Goal: Task Accomplishment & Management: Complete application form

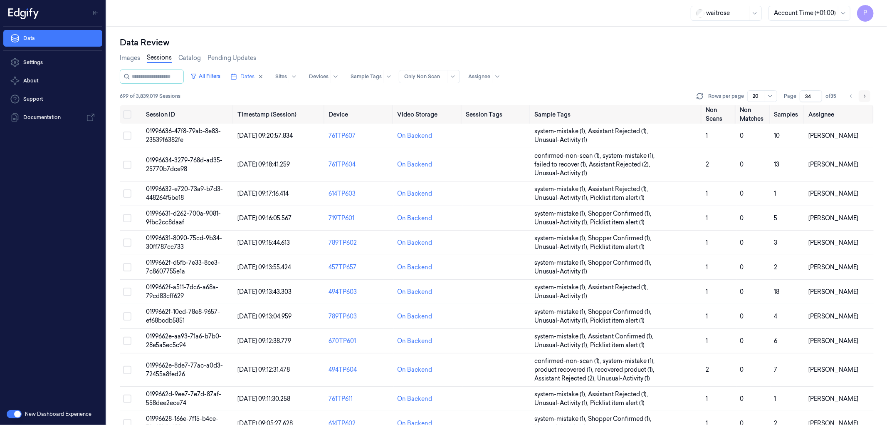
click at [866, 93] on icon "Go to next page" at bounding box center [864, 96] width 5 height 7
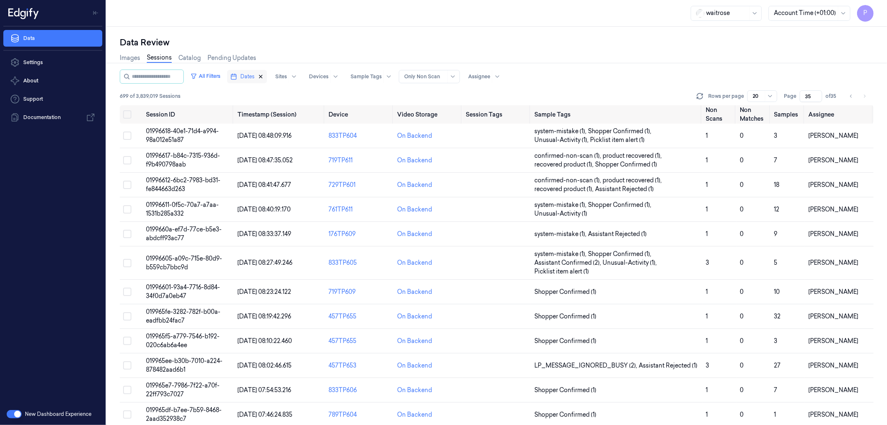
click at [264, 75] on icon "button" at bounding box center [261, 77] width 6 height 6
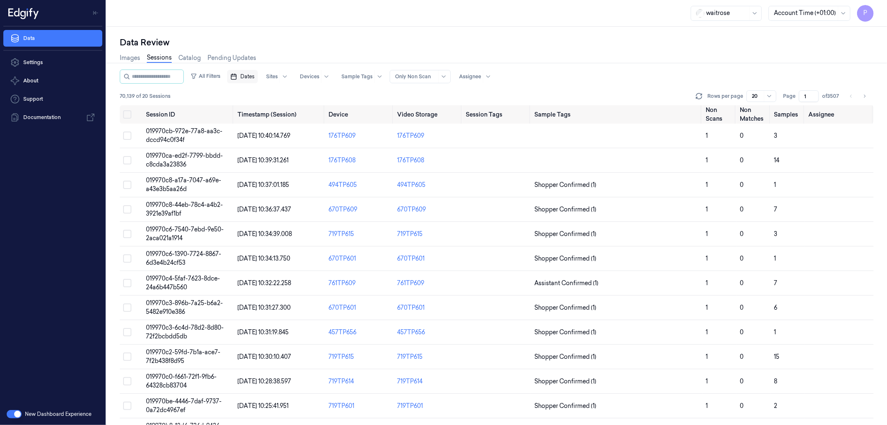
click at [255, 77] on span "Dates" at bounding box center [247, 76] width 14 height 7
click at [250, 177] on button "21" at bounding box center [250, 176] width 13 height 13
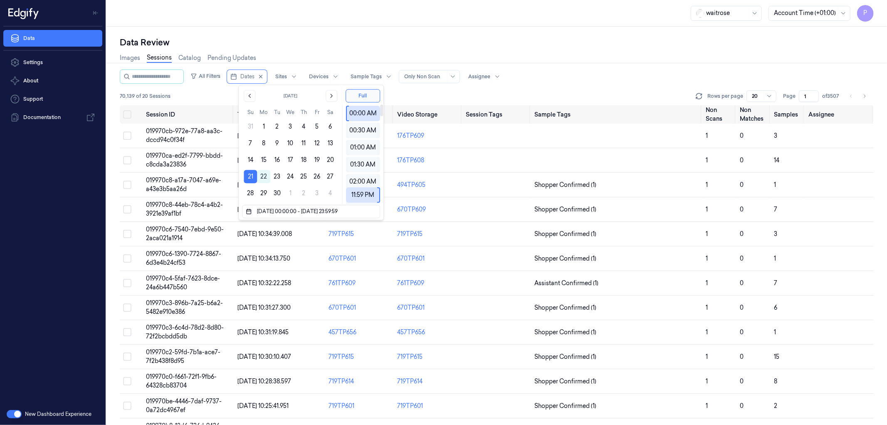
click at [483, 42] on div "Data Review" at bounding box center [497, 43] width 754 height 12
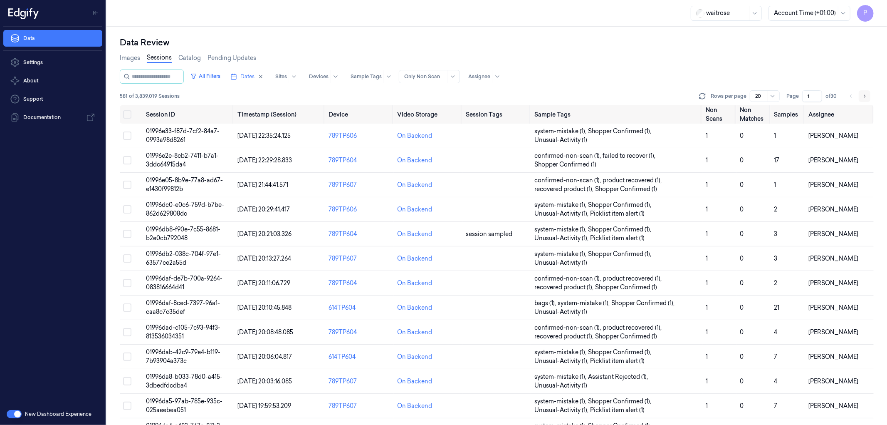
click at [865, 94] on icon "Go to next page" at bounding box center [864, 96] width 5 height 7
type input "2"
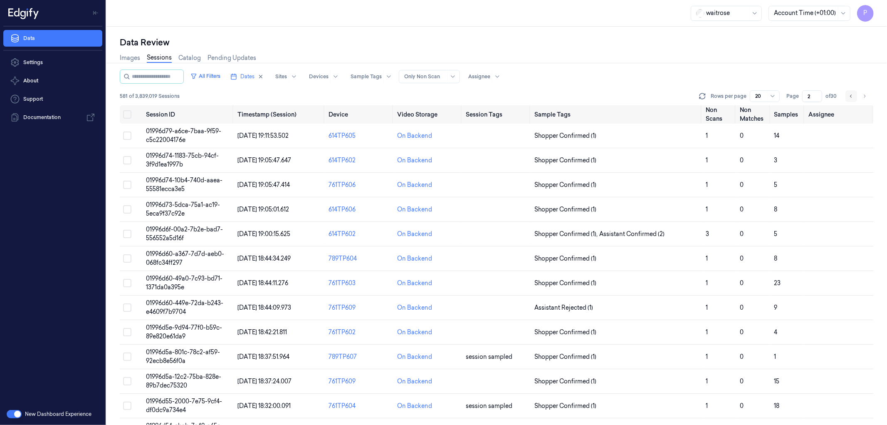
click at [851, 90] on button "Go to previous page" at bounding box center [852, 96] width 12 height 12
type input "1"
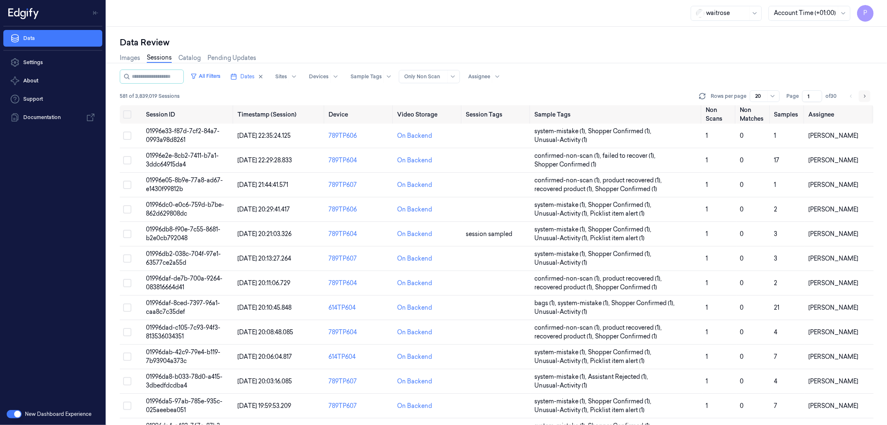
click at [861, 94] on button "Go to next page" at bounding box center [865, 96] width 12 height 12
type input "2"
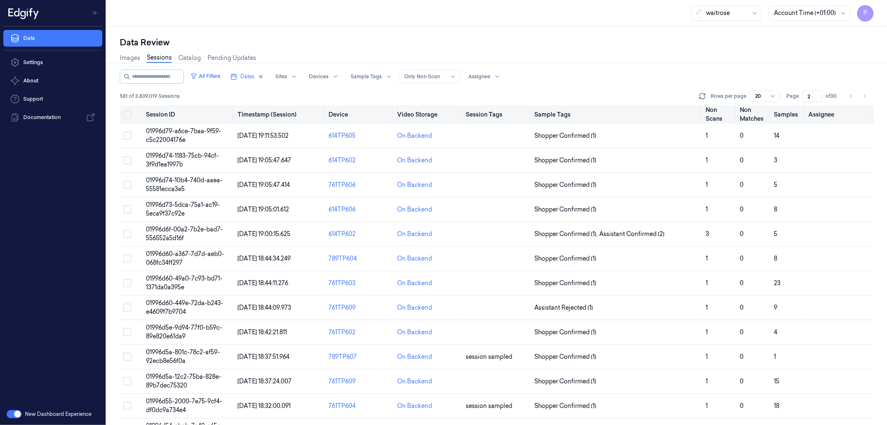
click at [128, 110] on button "Select all" at bounding box center [127, 114] width 8 height 8
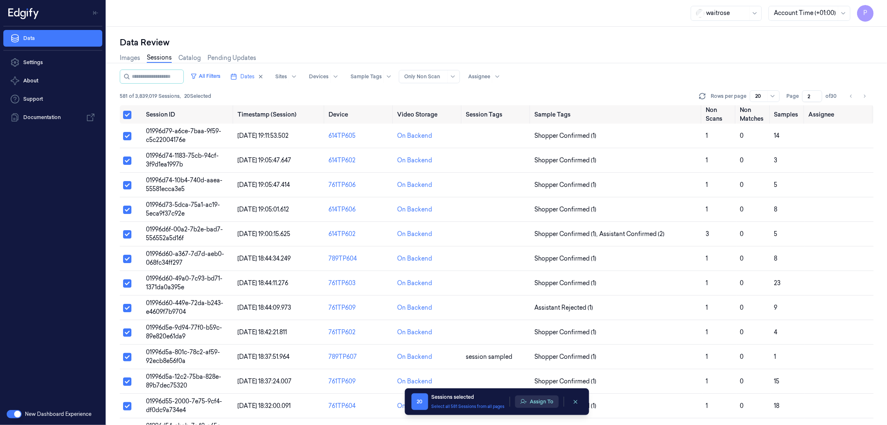
click at [531, 404] on button "Assign To" at bounding box center [537, 401] width 44 height 12
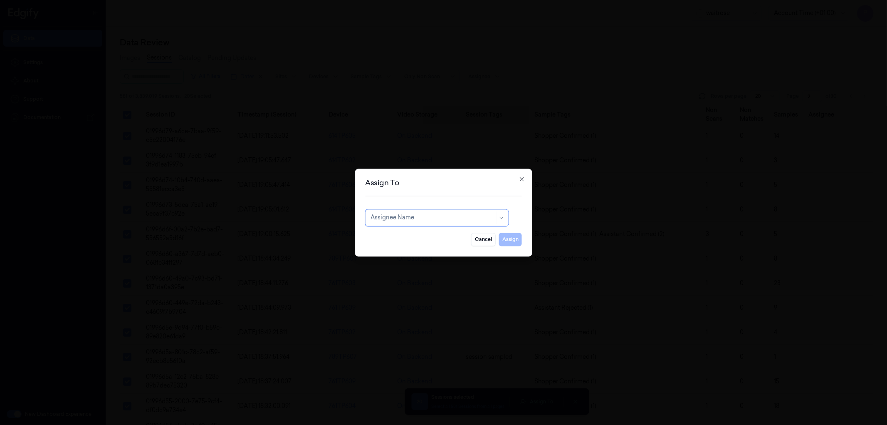
click at [410, 221] on div at bounding box center [433, 217] width 124 height 9
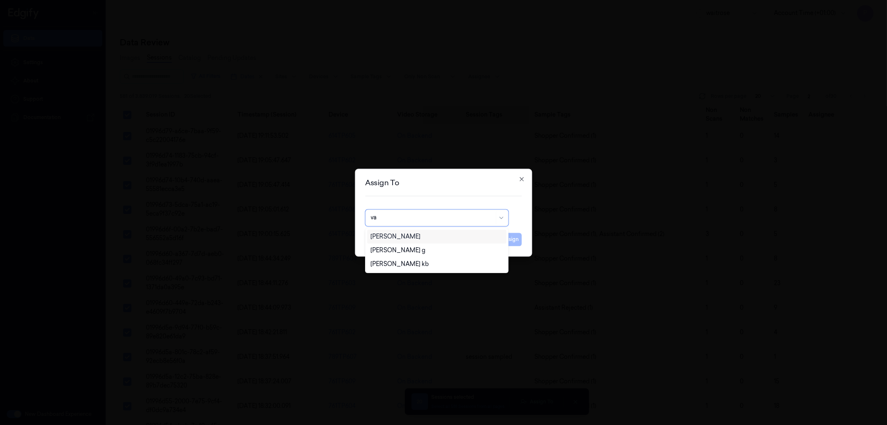
type input "var"
click at [395, 248] on div "[PERSON_NAME] g" at bounding box center [437, 250] width 132 height 9
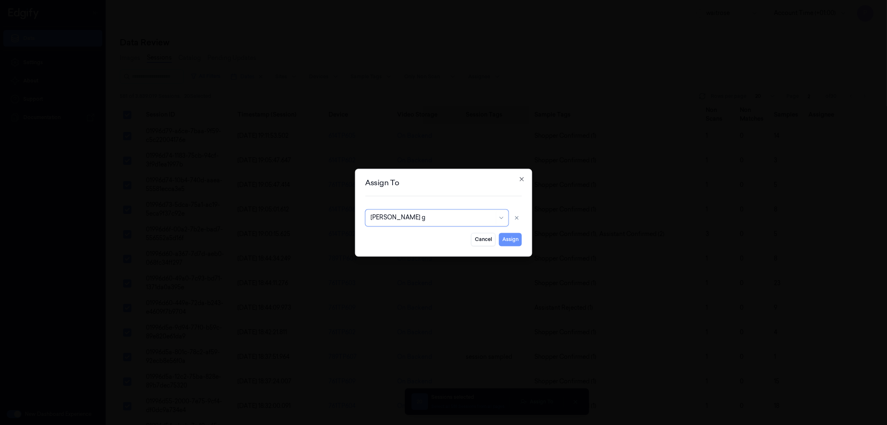
click at [506, 238] on button "Assign" at bounding box center [510, 239] width 23 height 13
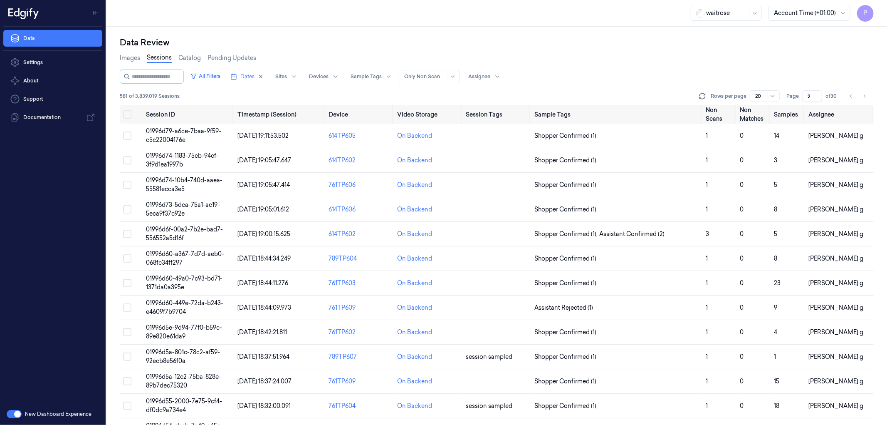
click at [592, 64] on div "Images Sessions Catalog Pending Updates" at bounding box center [497, 58] width 754 height 21
click at [867, 94] on icon "Go to next page" at bounding box center [864, 96] width 5 height 7
type input "3"
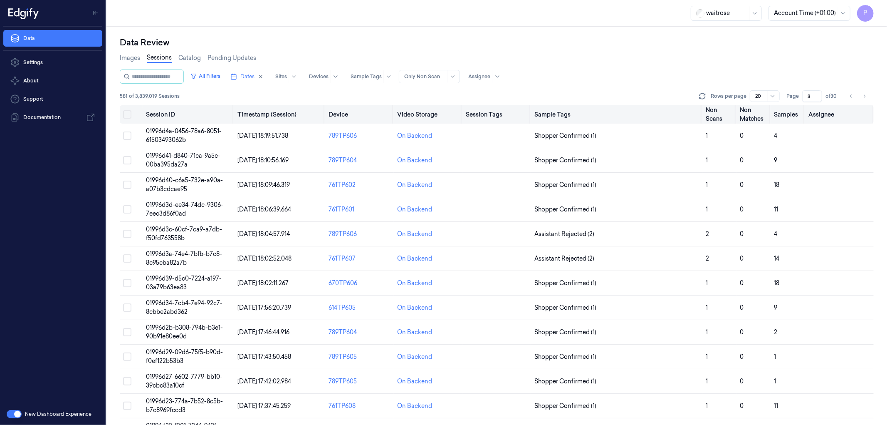
click at [127, 114] on button "Select all" at bounding box center [127, 114] width 8 height 8
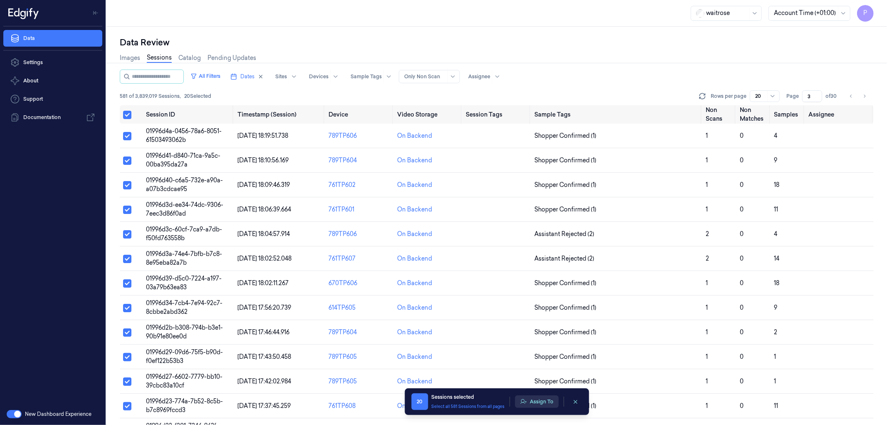
click at [535, 400] on button "Assign To" at bounding box center [537, 401] width 44 height 12
click at [547, 403] on button "Assign To" at bounding box center [537, 401] width 44 height 12
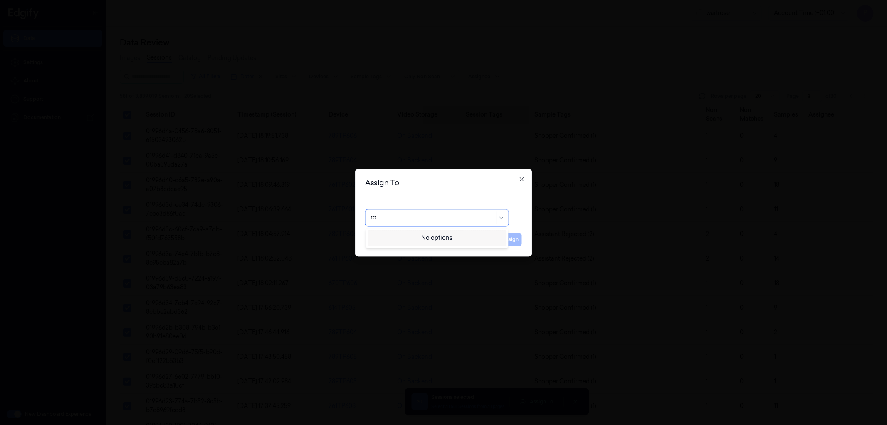
type input "roh"
click at [405, 234] on div "Rohith Acharya" at bounding box center [396, 236] width 50 height 9
click at [517, 240] on button "Assign" at bounding box center [510, 239] width 23 height 13
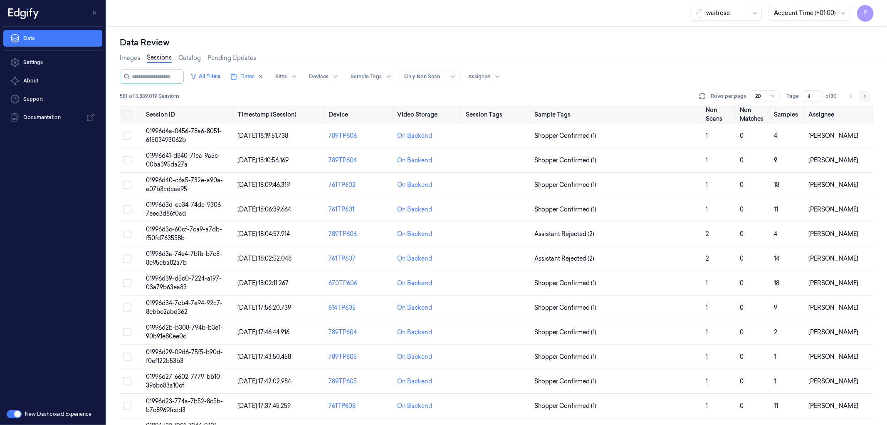
click at [866, 92] on button "Go to next page" at bounding box center [865, 96] width 12 height 12
type input "4"
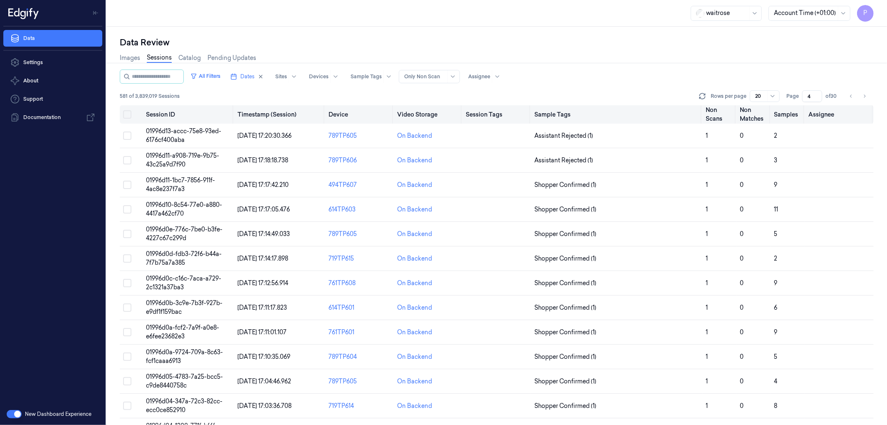
click at [129, 113] on button "Select all" at bounding box center [127, 114] width 8 height 8
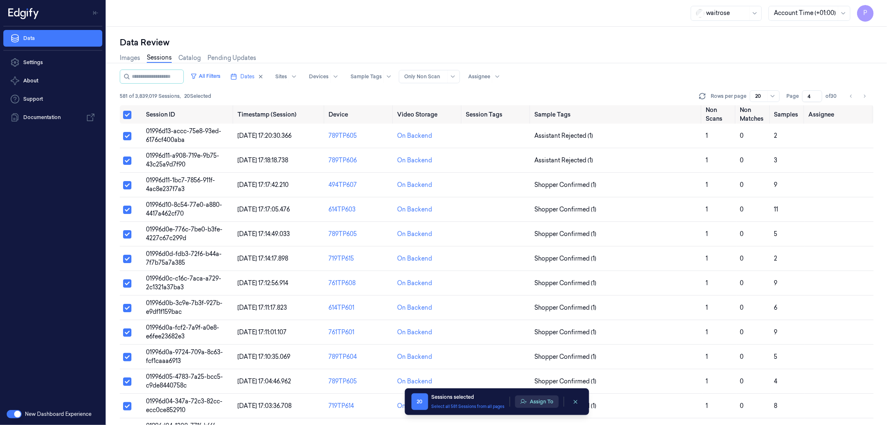
click at [539, 405] on button "Assign To" at bounding box center [537, 401] width 44 height 12
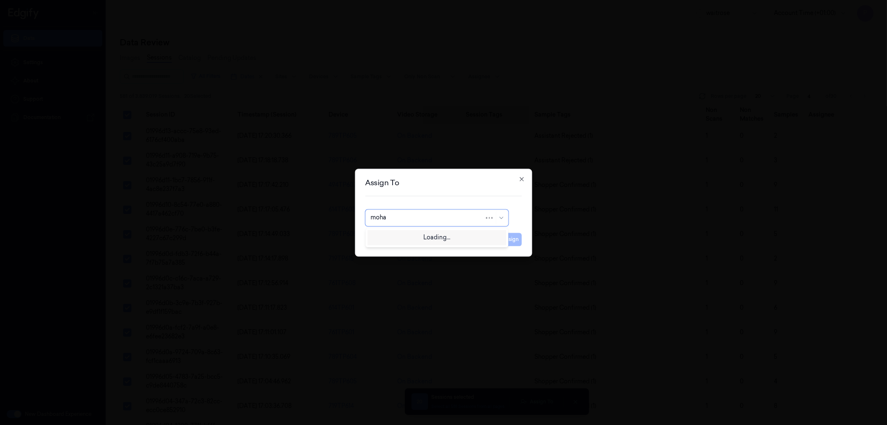
type input "mohan"
click at [425, 238] on div "mohan kune" at bounding box center [437, 236] width 132 height 9
click at [507, 238] on button "Assign" at bounding box center [510, 239] width 23 height 13
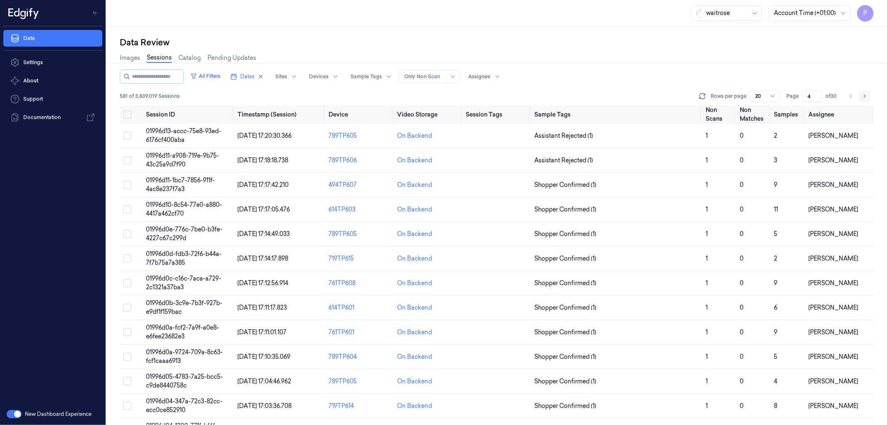
click at [864, 94] on icon "Go to next page" at bounding box center [865, 95] width 2 height 3
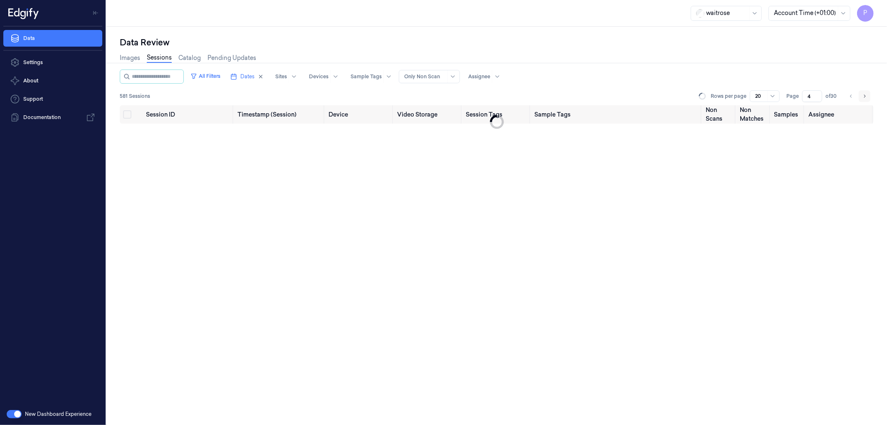
type input "5"
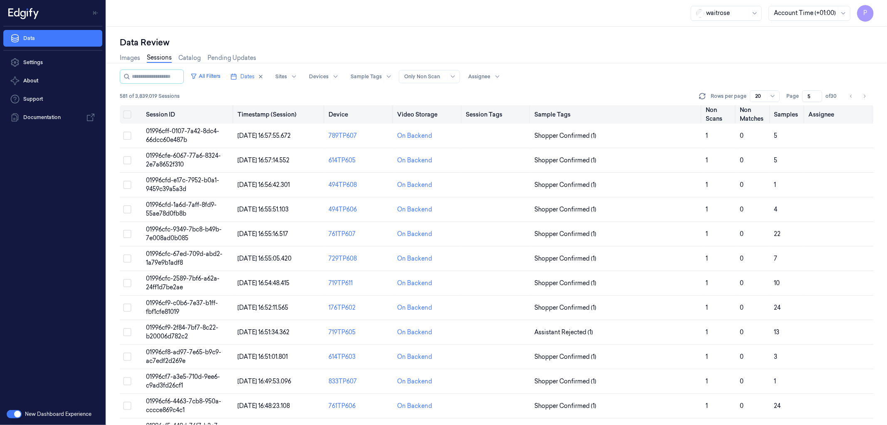
click at [129, 115] on button "Select all" at bounding box center [127, 114] width 8 height 8
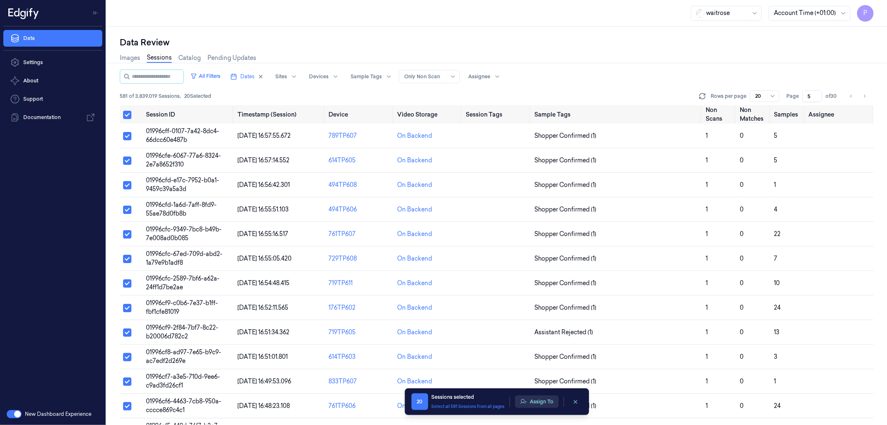
click at [545, 401] on button "Assign To" at bounding box center [537, 401] width 44 height 12
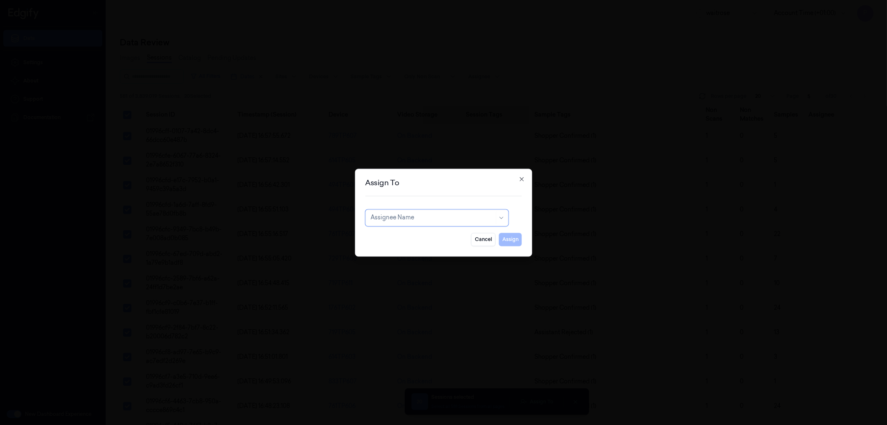
click at [426, 220] on div at bounding box center [433, 217] width 124 height 9
type input "rup"
click at [416, 238] on div "rupa a" at bounding box center [437, 236] width 132 height 9
click at [519, 238] on button "Assign" at bounding box center [510, 239] width 23 height 13
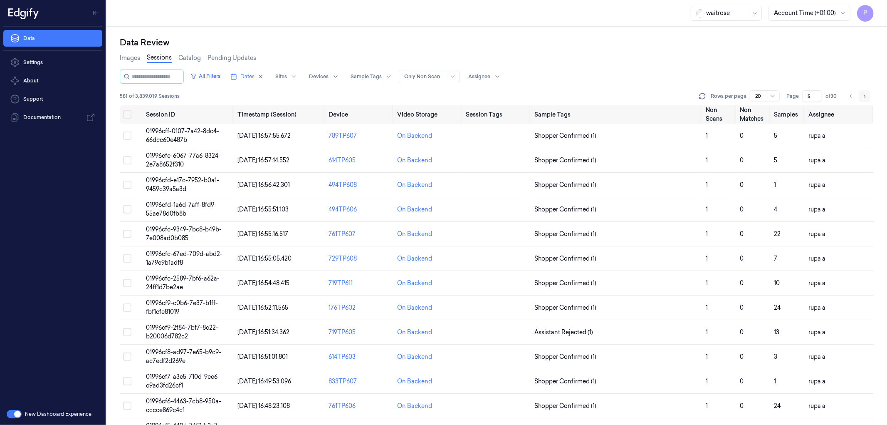
click at [869, 97] on button "Go to next page" at bounding box center [865, 96] width 12 height 12
type input "6"
click at [128, 114] on button "Select all" at bounding box center [127, 114] width 8 height 8
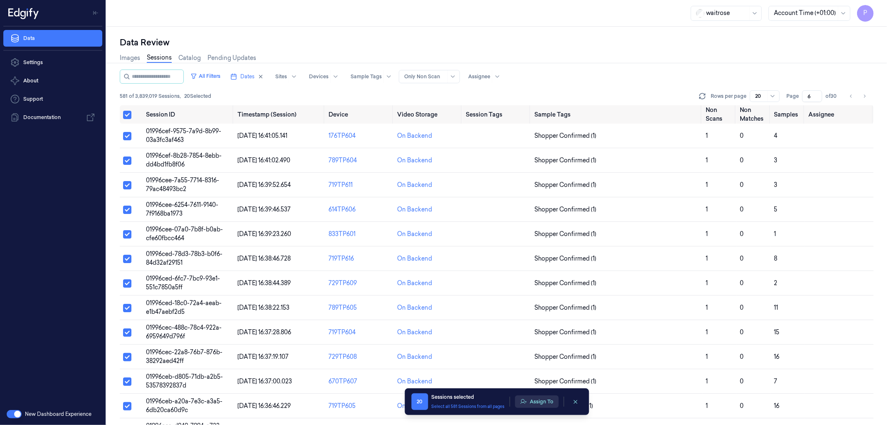
click at [535, 404] on button "Assign To" at bounding box center [537, 401] width 44 height 12
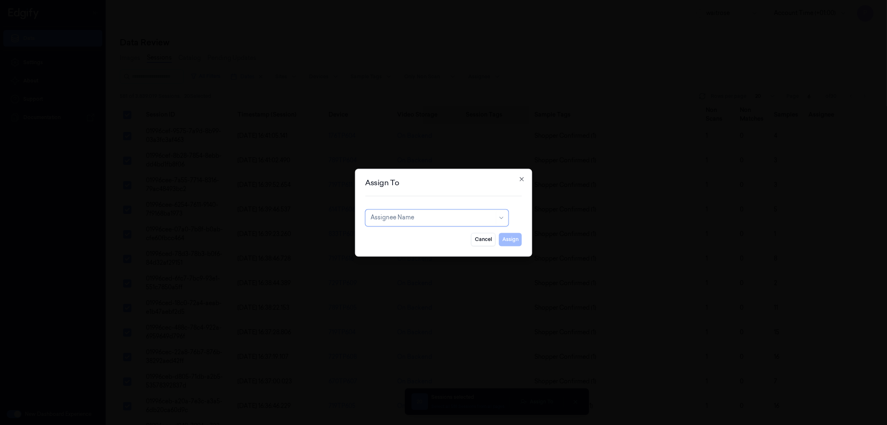
type input "p"
type input "k"
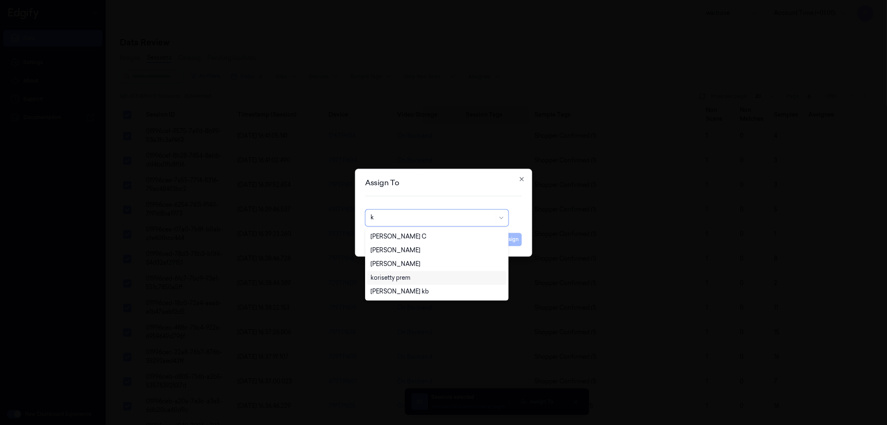
click at [399, 276] on div "korisetty prem" at bounding box center [391, 277] width 40 height 9
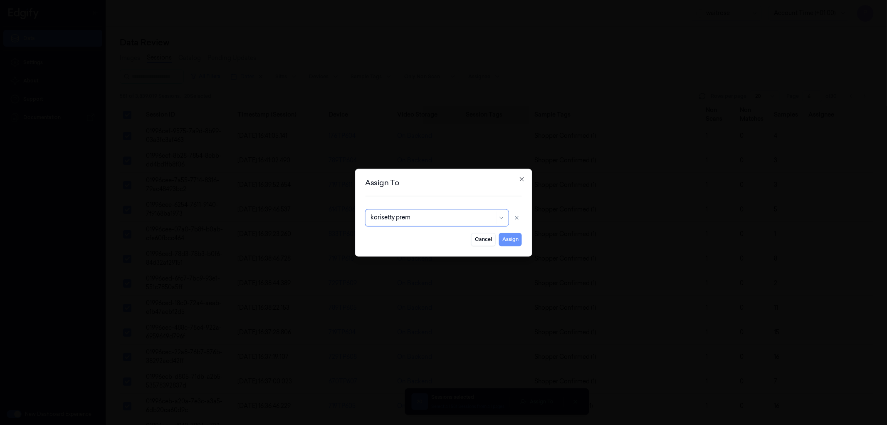
click at [512, 242] on button "Assign" at bounding box center [510, 239] width 23 height 13
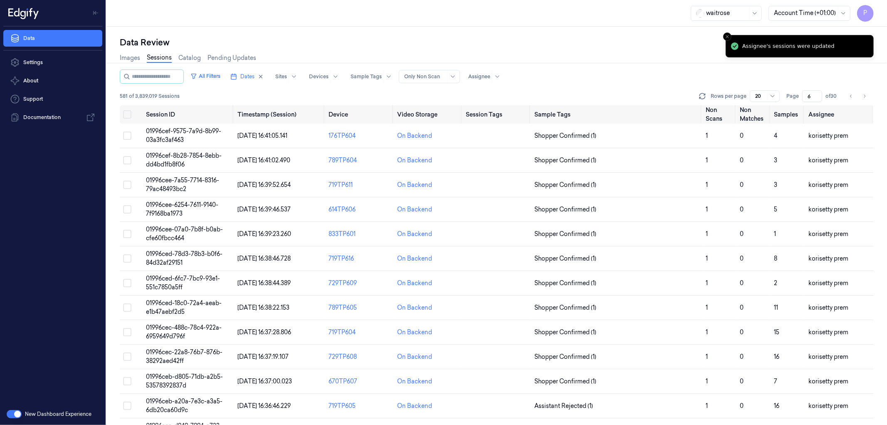
click at [674, 67] on div "Images Sessions Catalog Pending Updates" at bounding box center [497, 58] width 754 height 21
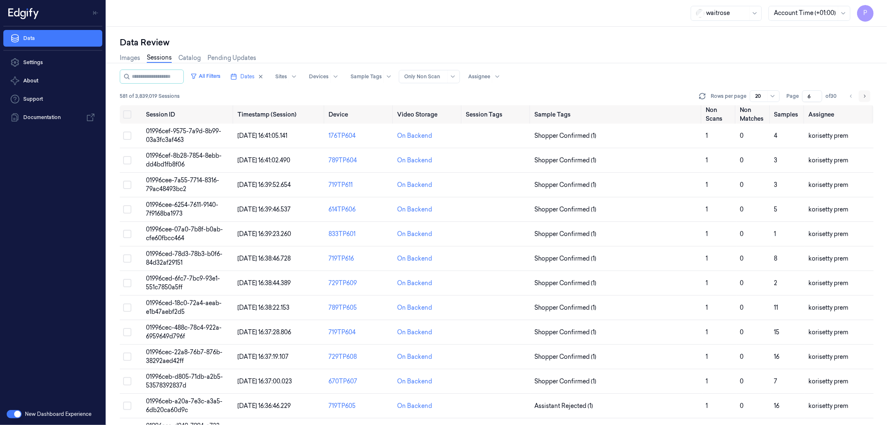
click at [866, 94] on icon "Go to next page" at bounding box center [864, 96] width 5 height 7
type input "7"
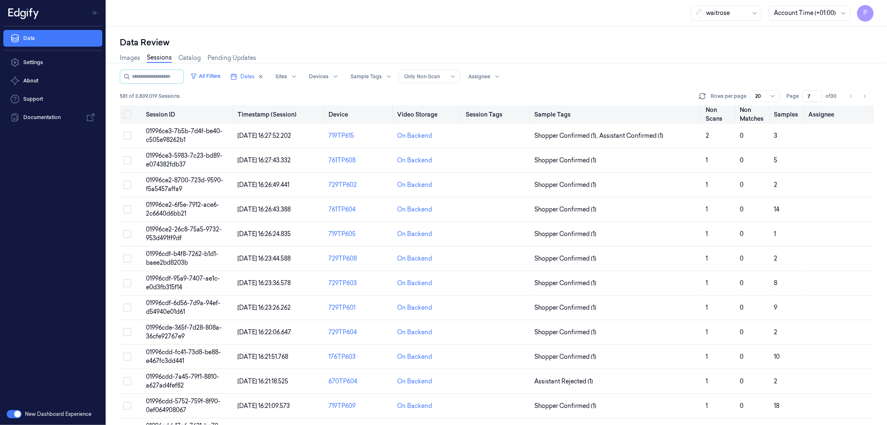
click at [128, 114] on button "Select all" at bounding box center [127, 114] width 8 height 8
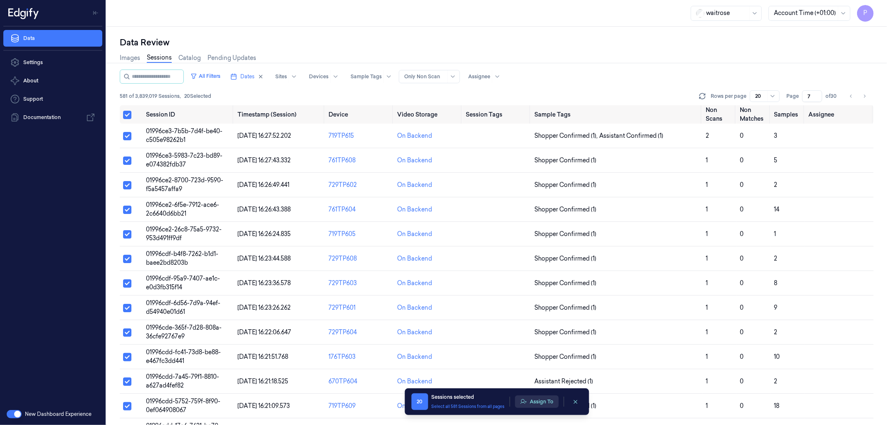
click at [540, 400] on button "Assign To" at bounding box center [537, 401] width 44 height 12
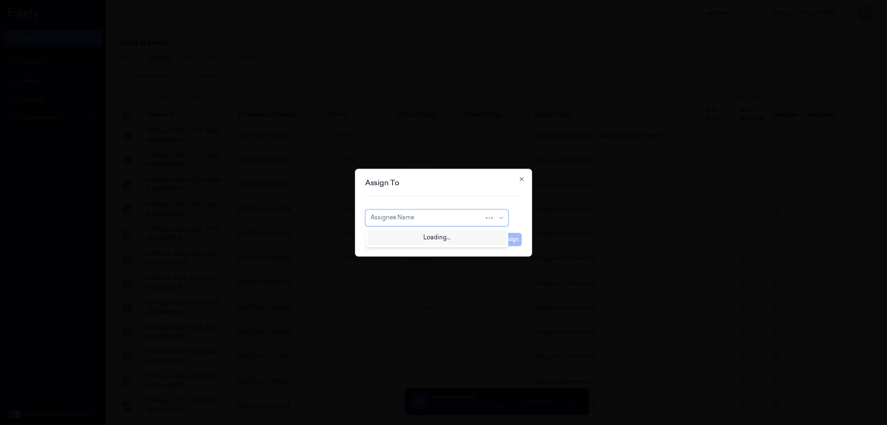
click at [429, 220] on div at bounding box center [428, 217] width 114 height 9
type input "var"
click at [415, 235] on div "[PERSON_NAME]" at bounding box center [437, 236] width 132 height 9
click at [510, 239] on button "Assign" at bounding box center [510, 239] width 23 height 13
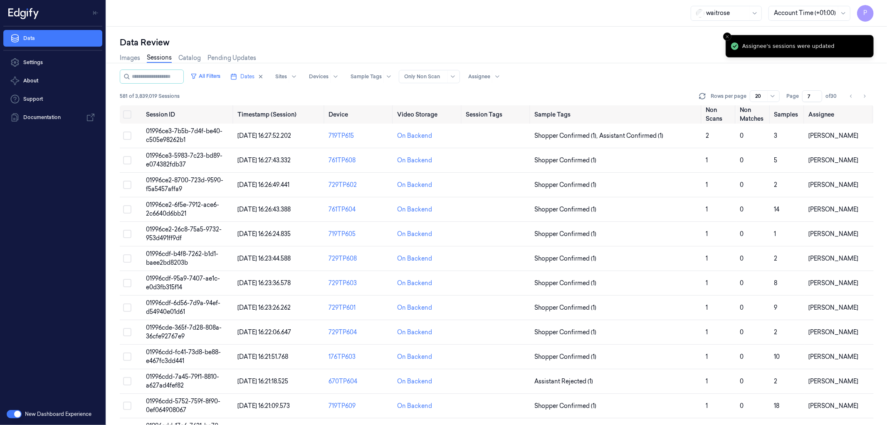
click at [642, 32] on div "Data Review Images Sessions Catalog Pending Updates All Filters Dates Sites Dev…" at bounding box center [496, 226] width 781 height 398
